Goal: Navigation & Orientation: Find specific page/section

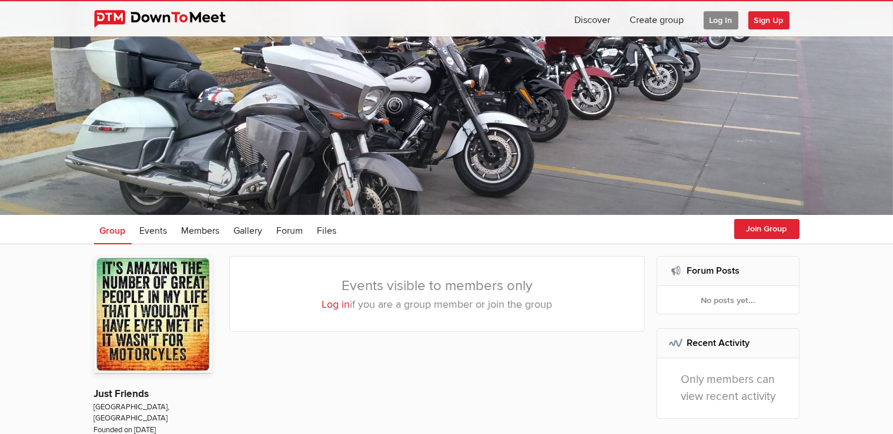
scroll to position [124, 0]
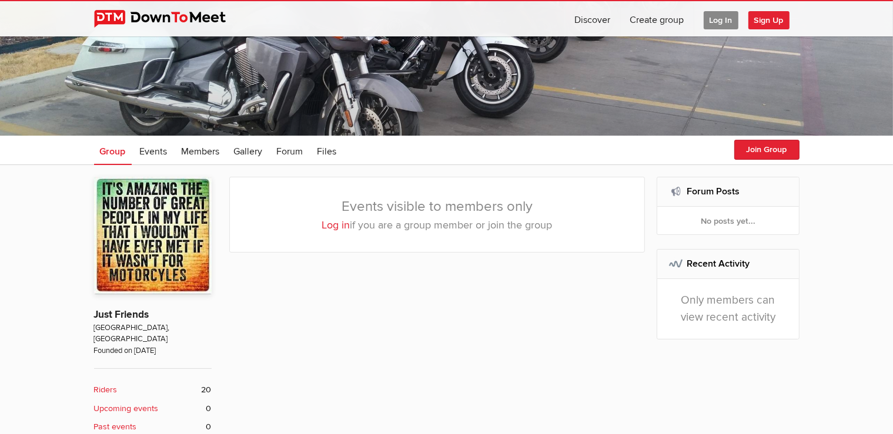
click at [316, 228] on p "Log in if you are a group member or join the group" at bounding box center [437, 225] width 377 height 16
click at [324, 226] on link "Log in" at bounding box center [336, 225] width 28 height 13
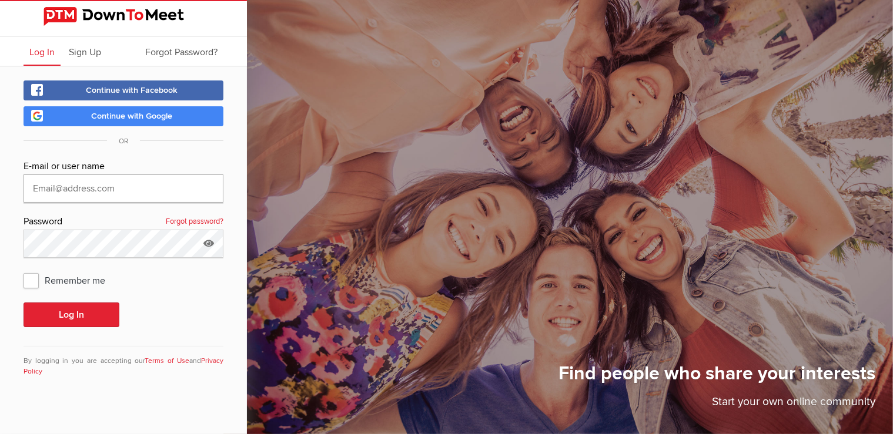
type input "[EMAIL_ADDRESS][DOMAIN_NAME]"
click at [72, 283] on span "Remember me" at bounding box center [70, 280] width 93 height 21
click at [24, 270] on input "Remember me" at bounding box center [23, 269] width 1 height 1
checkbox input "true"
click at [72, 307] on button "Log In" at bounding box center [72, 315] width 96 height 25
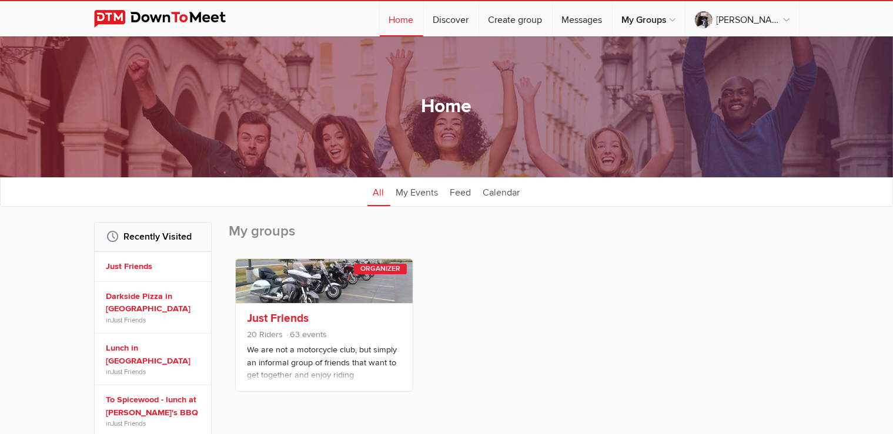
click at [320, 373] on div "Just Friends 20 Riders 63 events We are not a motorcycle club, but simply an in…" at bounding box center [324, 347] width 177 height 88
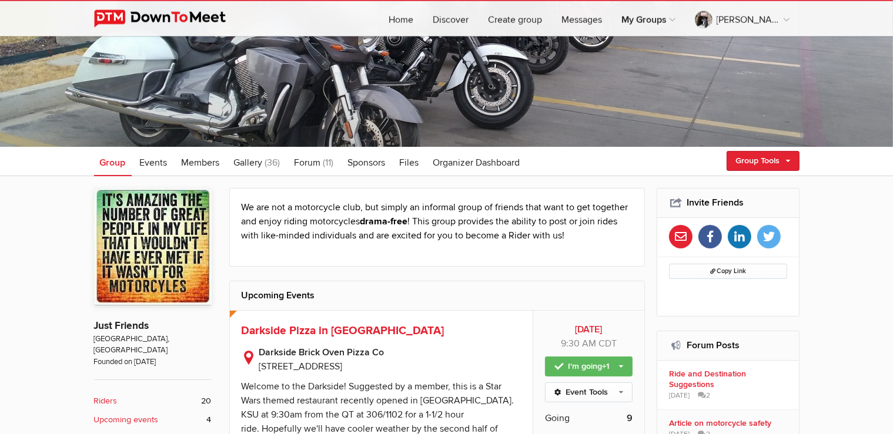
scroll to position [186, 0]
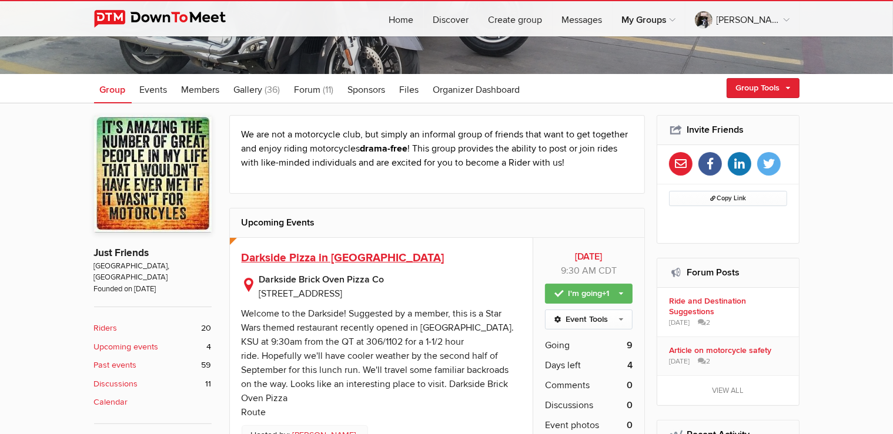
click at [330, 260] on span "Darkside Pizza in [GEOGRAPHIC_DATA]" at bounding box center [343, 258] width 203 height 14
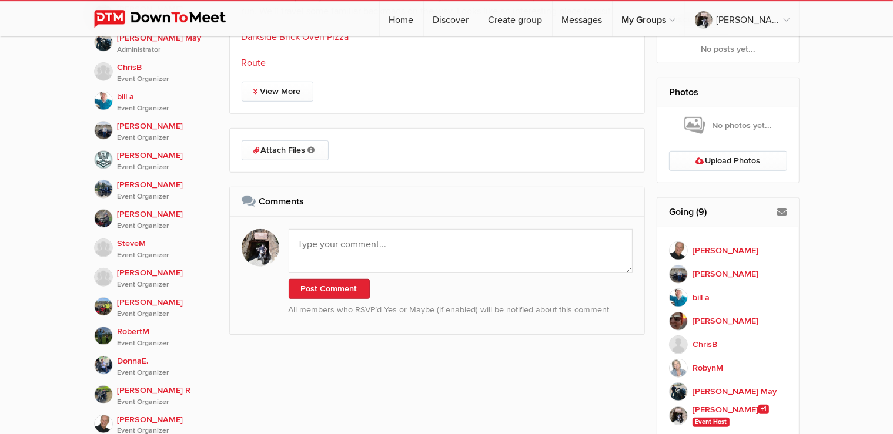
scroll to position [745, 0]
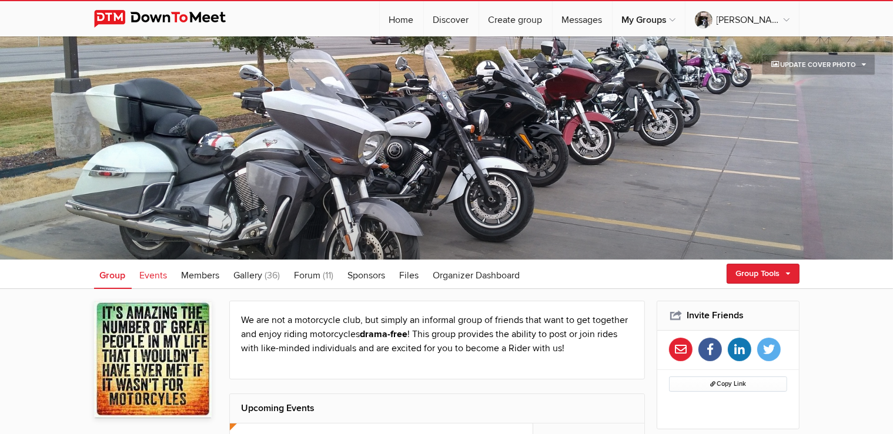
click at [150, 274] on span "Events" at bounding box center [154, 276] width 28 height 12
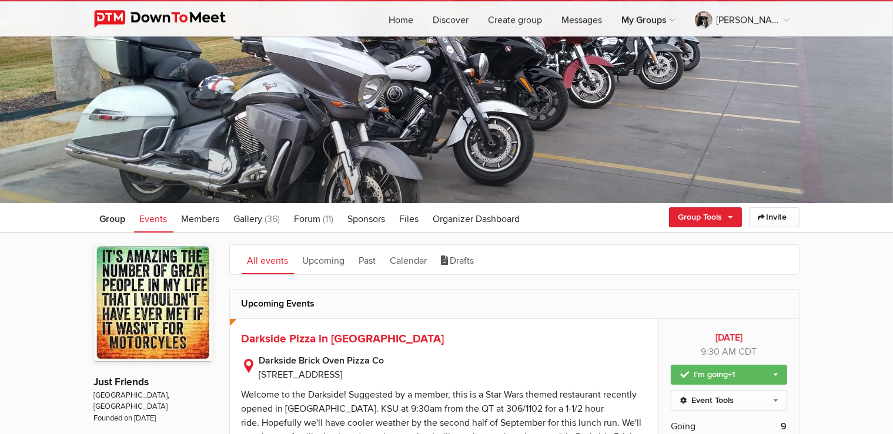
scroll to position [124, 0]
